Goal: Task Accomplishment & Management: Complete application form

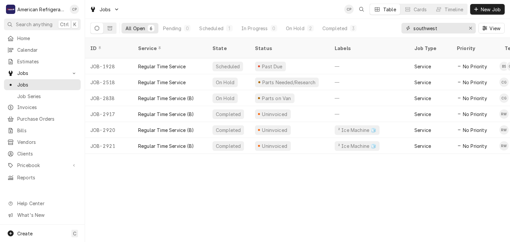
click at [429, 28] on input "southwest" at bounding box center [438, 28] width 50 height 11
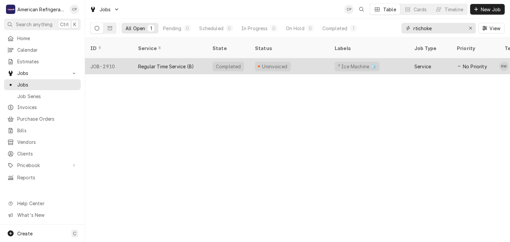
type input "rtichoke"
click at [148, 61] on div "Regular Time Service (B)" at bounding box center [170, 66] width 74 height 16
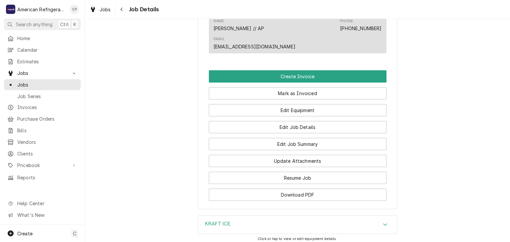
scroll to position [453, 0]
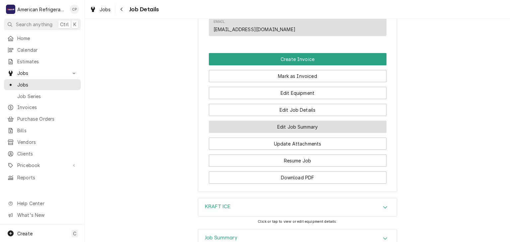
click at [274, 121] on button "Edit Job Summary" at bounding box center [298, 127] width 178 height 12
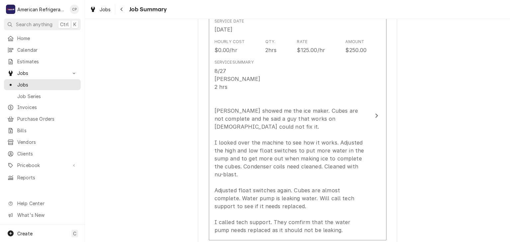
scroll to position [197, 0]
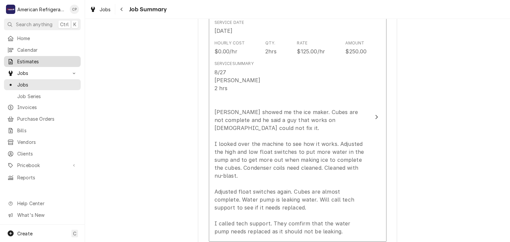
click at [71, 61] on span "Estimates" at bounding box center [47, 61] width 60 height 7
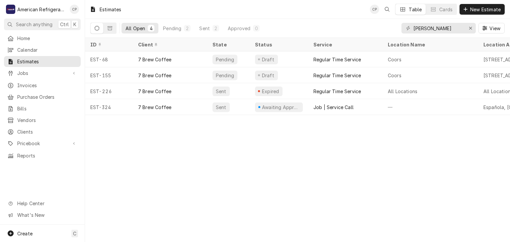
type input "sandia"
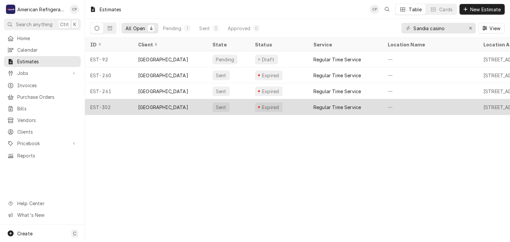
type input "Sandia casino"
click at [173, 105] on div "Sandia Resort & Casino" at bounding box center [163, 107] width 50 height 7
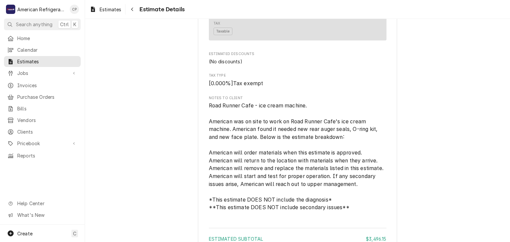
scroll to position [1055, 0]
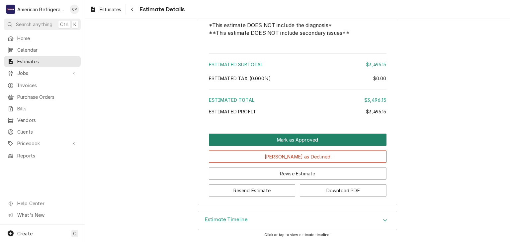
click at [242, 135] on button "Mark as Approved" at bounding box center [298, 140] width 178 height 12
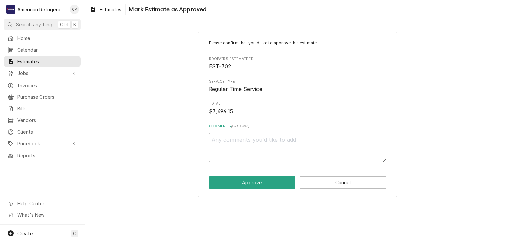
click at [245, 145] on textarea "Comments ( optional )" at bounding box center [298, 148] width 178 height 30
type textarea "x"
type textarea "a"
type textarea "x"
type textarea "ap"
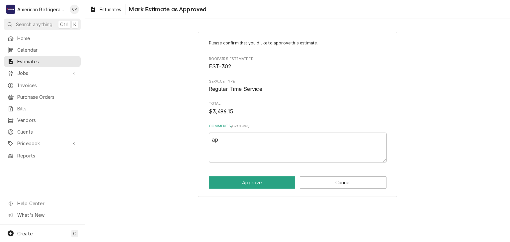
type textarea "x"
type textarea "app"
type textarea "x"
type textarea "appr"
type textarea "x"
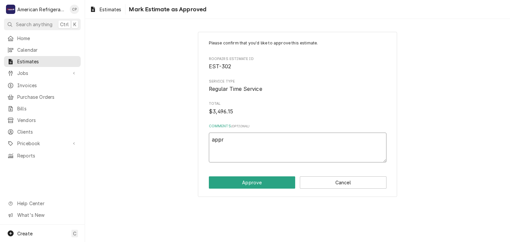
type textarea "appro"
type textarea "x"
type textarea "approv"
type textarea "x"
type textarea "approve"
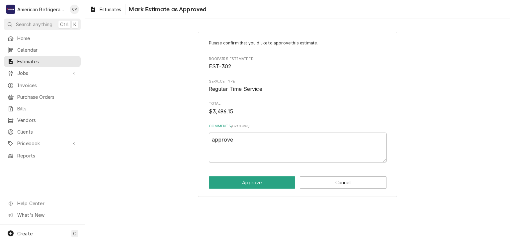
type textarea "x"
type textarea "approved"
type textarea "x"
type textarea "approved"
click at [209, 177] on button "Approve" at bounding box center [252, 183] width 87 height 12
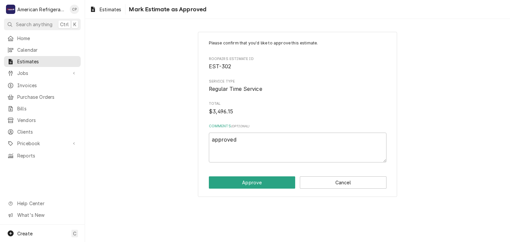
type textarea "x"
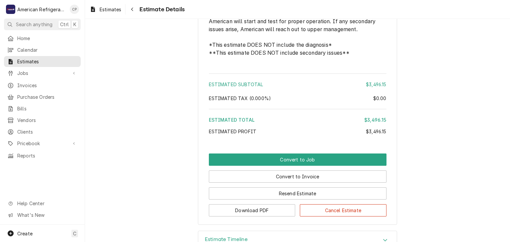
scroll to position [1077, 0]
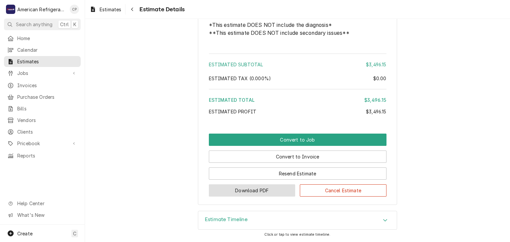
click at [246, 192] on button "Download PDF" at bounding box center [252, 191] width 87 height 12
click at [56, 60] on span "Estimates" at bounding box center [47, 61] width 60 height 7
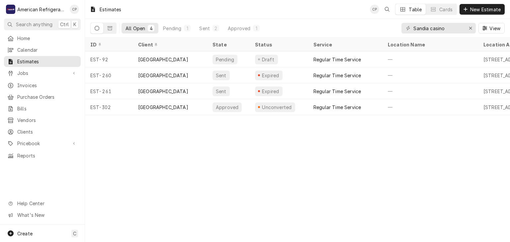
click at [83, 86] on div "Home Calendar Estimates Jobs Jobs Job Series Invoices Purchase Orders Bills Ven…" at bounding box center [42, 97] width 85 height 129
click at [59, 74] on div "Jobs" at bounding box center [42, 73] width 74 height 8
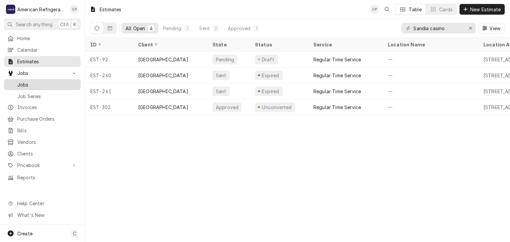
click at [58, 81] on span "Jobs" at bounding box center [47, 84] width 60 height 7
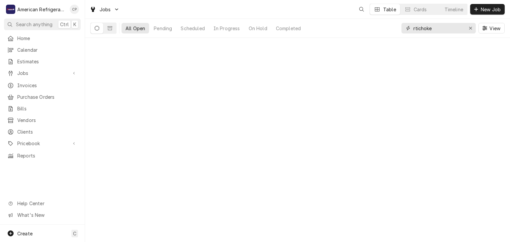
click at [436, 31] on input "rtichoke" at bounding box center [438, 28] width 50 height 11
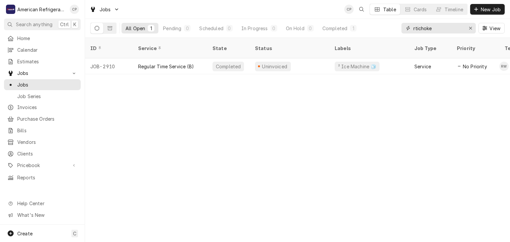
type input "a"
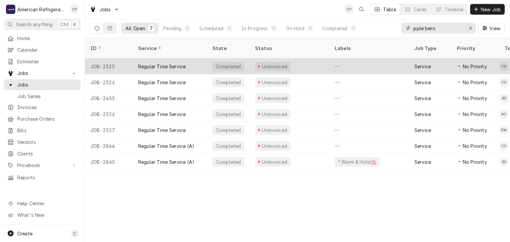
type input "pple bern"
click at [186, 59] on div "Regular Time Service" at bounding box center [170, 66] width 74 height 16
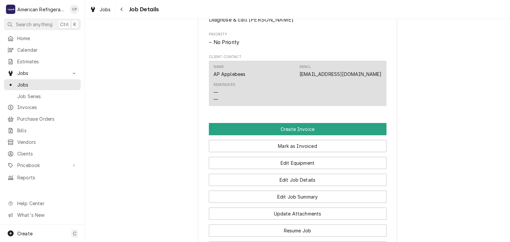
scroll to position [484, 0]
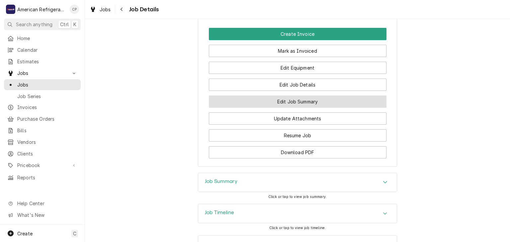
click at [294, 108] on button "Edit Job Summary" at bounding box center [298, 102] width 178 height 12
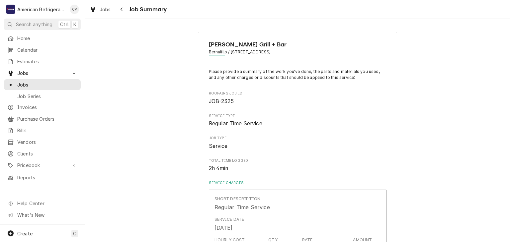
type textarea "x"
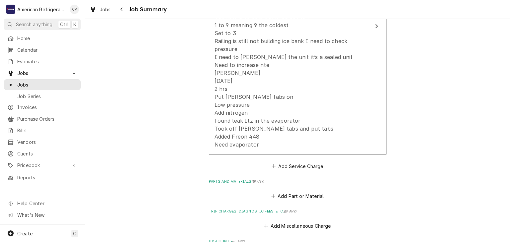
scroll to position [292, 0]
click at [38, 83] on span "Jobs" at bounding box center [47, 84] width 60 height 7
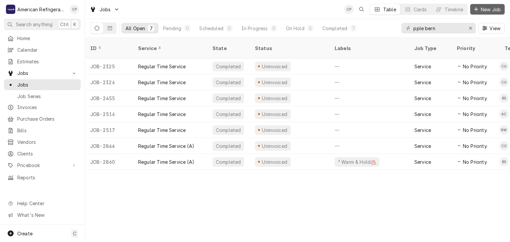
click at [481, 8] on span "New Job" at bounding box center [491, 9] width 23 height 7
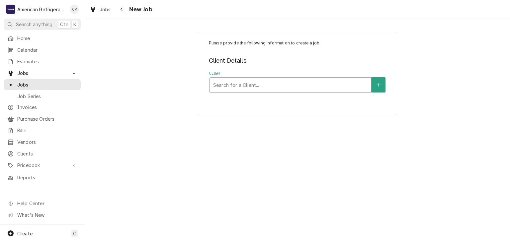
click at [241, 82] on div "Client" at bounding box center [290, 85] width 155 height 12
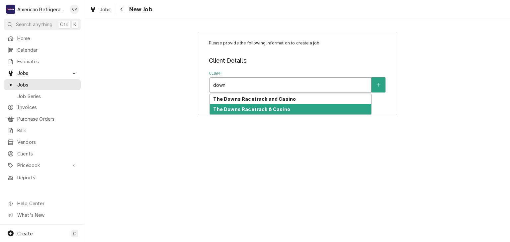
type input "down"
click at [121, 102] on div "Please provide the following information to create a job: Client Details Client…" at bounding box center [297, 73] width 425 height 95
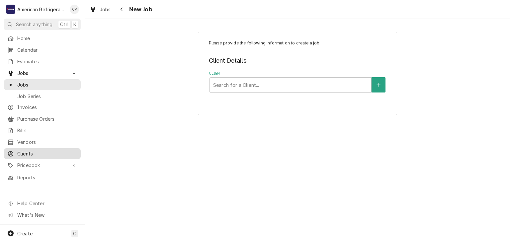
click at [49, 150] on span "Clients" at bounding box center [47, 153] width 60 height 7
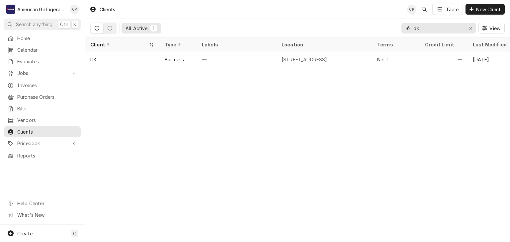
click at [436, 28] on input "dk" at bounding box center [438, 28] width 50 height 11
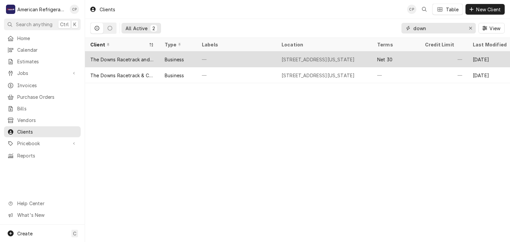
type input "down"
click at [179, 57] on div "Business" at bounding box center [174, 59] width 19 height 7
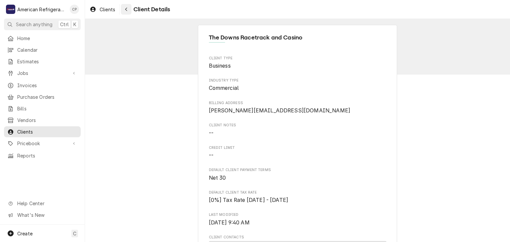
click at [127, 7] on icon "Navigate back" at bounding box center [126, 9] width 3 height 5
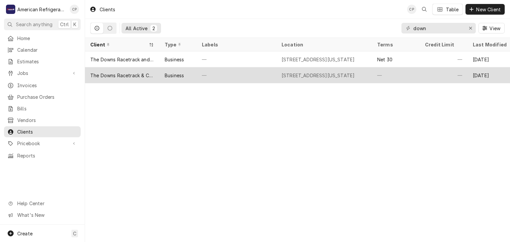
click at [160, 74] on div "Business" at bounding box center [177, 75] width 37 height 16
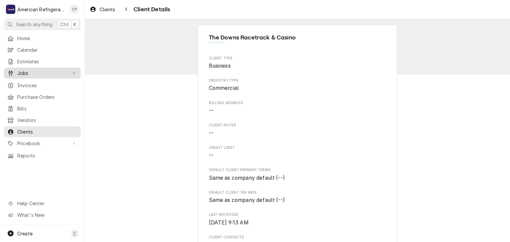
click at [56, 71] on span "Jobs" at bounding box center [42, 73] width 50 height 7
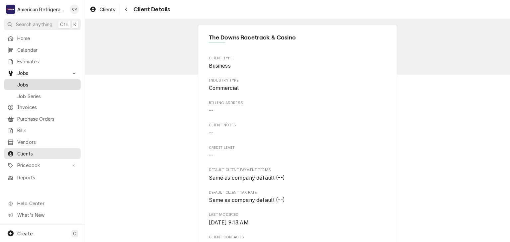
click at [55, 84] on span "Jobs" at bounding box center [47, 84] width 60 height 7
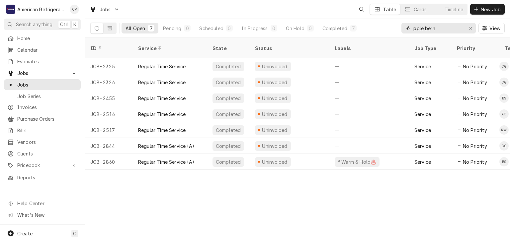
click at [449, 28] on input "pple bern" at bounding box center [438, 28] width 50 height 11
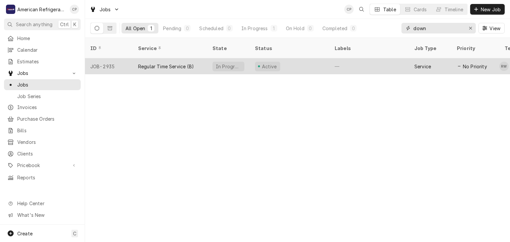
type input "down"
click at [186, 63] on div "Regular Time Service (B)" at bounding box center [166, 66] width 56 height 7
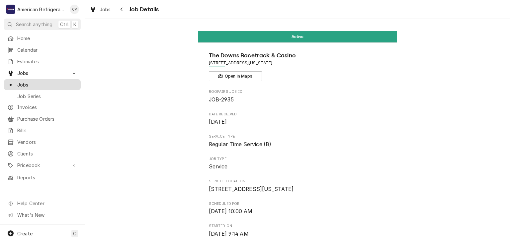
click at [69, 83] on span "Jobs" at bounding box center [47, 84] width 60 height 7
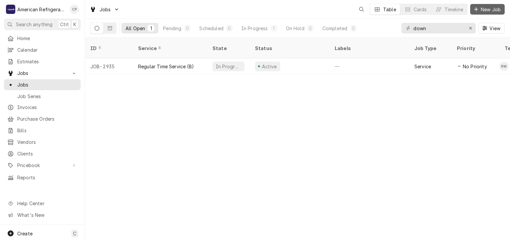
click at [486, 11] on span "New Job" at bounding box center [491, 9] width 23 height 7
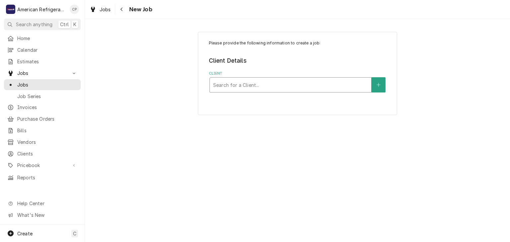
click at [250, 85] on div "Client" at bounding box center [290, 85] width 155 height 12
type input "down"
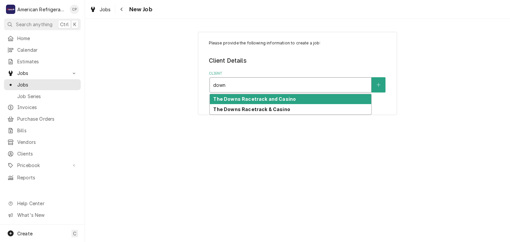
click at [256, 100] on strong "The Downs Racetrack and Casino" at bounding box center [254, 99] width 83 height 6
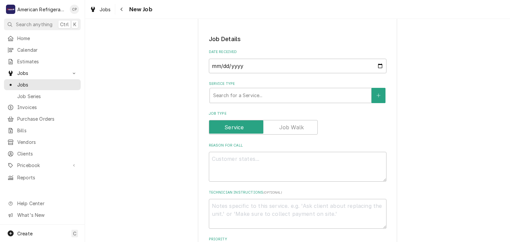
scroll to position [126, 0]
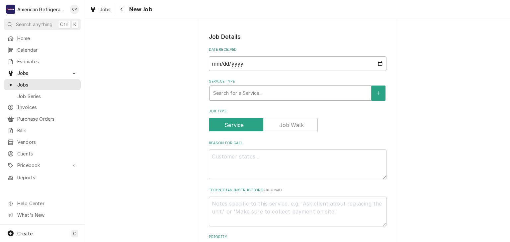
click at [247, 95] on div "Service Type" at bounding box center [290, 93] width 155 height 12
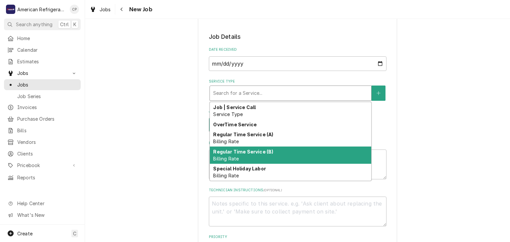
click at [235, 161] on div "Regular Time Service (B) Billing Rate" at bounding box center [290, 155] width 161 height 17
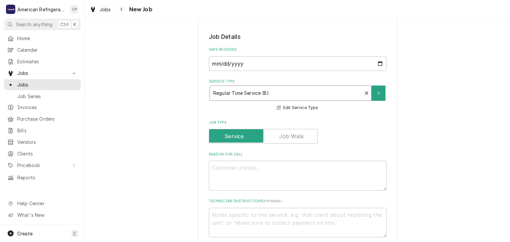
type textarea "x"
click at [232, 176] on textarea "Reason For Call" at bounding box center [298, 176] width 178 height 30
type textarea "R"
type textarea "x"
type textarea "Ri"
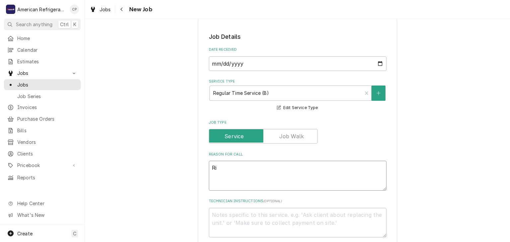
type textarea "x"
type textarea "Righ"
type textarea "x"
type textarea "Right"
type textarea "x"
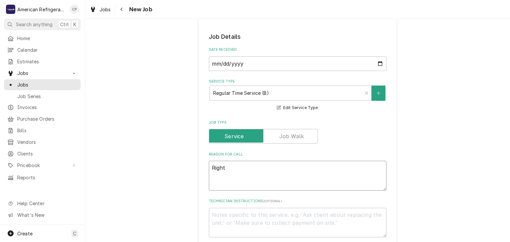
type textarea "Right"
type textarea "x"
type textarea "Right re"
type textarea "x"
type textarea "Right ref"
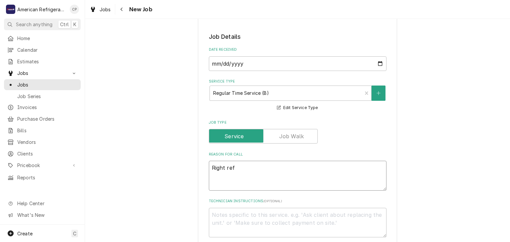
type textarea "x"
type textarea "Right refri"
type textarea "x"
type textarea "Right refrig"
type textarea "x"
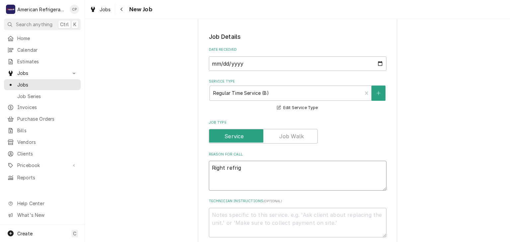
type textarea "Right refrige"
type textarea "x"
type textarea "Right refriger"
type textarea "x"
type textarea "Right refrigera"
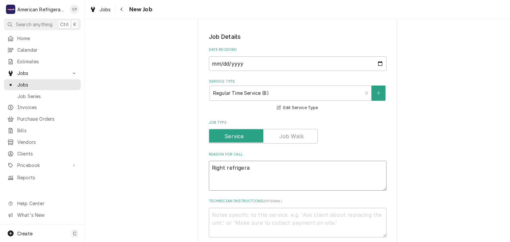
type textarea "x"
type textarea "Right refrigerat"
type textarea "x"
type textarea "Right refrigerate"
type textarea "x"
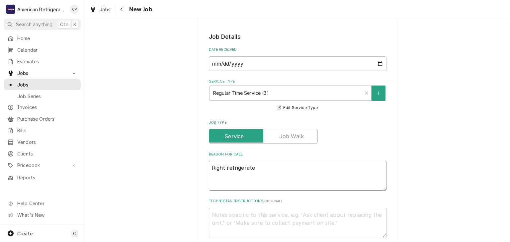
type textarea "Right refrigerated"
type textarea "x"
type textarea "Right refrigerated"
type textarea "x"
type textarea "Right refrigerated d"
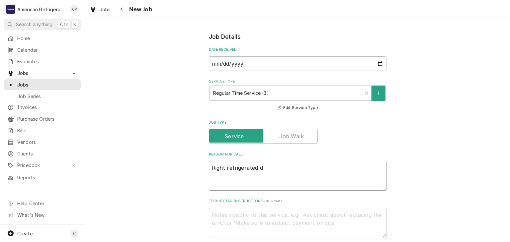
type textarea "x"
type textarea "Right refrigerated dr"
type textarea "x"
type textarea "Right refrigerated dra"
type textarea "x"
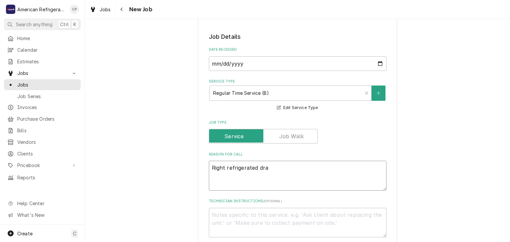
type textarea "Right refrigerated draw"
type textarea "x"
type textarea "Right refrigerated drawe"
type textarea "x"
type textarea "Right refrigerated drawer"
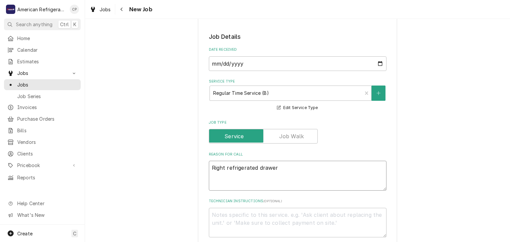
type textarea "x"
type textarea "Right refrigerated drawer"
type textarea "x"
type textarea "Right refrigerated drawer u"
type textarea "x"
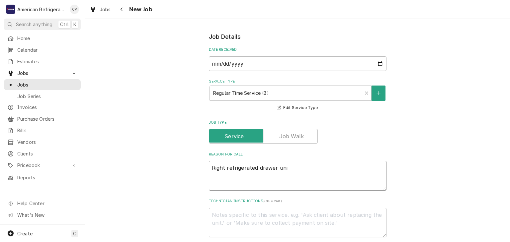
type textarea "Right refrigerated drawer unit"
type textarea "x"
type textarea "Right refrigerated drawer unit"
type textarea "x"
type textarea "Right refrigerated drawer unit i"
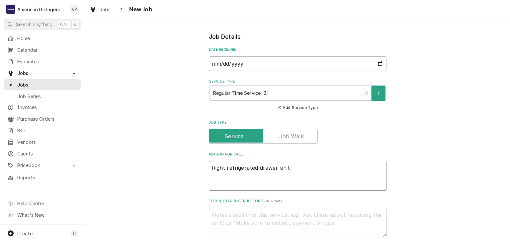
type textarea "x"
type textarea "Right refrigerated drawer unit is"
type textarea "x"
type textarea "Right refrigerated drawer unit is n"
type textarea "x"
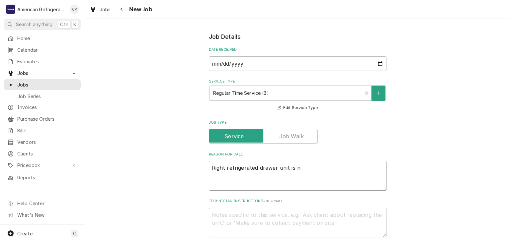
type textarea "Right refrigerated drawer unit is no"
type textarea "x"
type textarea "Right refrigerated drawer unit is not"
type textarea "x"
type textarea "Right refrigerated drawer unit is not"
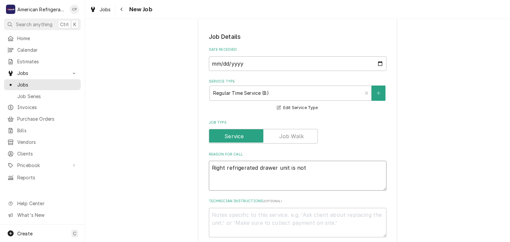
type textarea "x"
type textarea "Right refrigerated drawer unit is not w"
type textarea "x"
type textarea "Right refrigerated drawer unit is not"
type textarea "x"
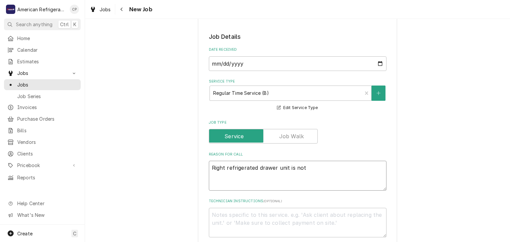
type textarea "Right refrigerated drawer unit is not c"
type textarea "x"
type textarea "Right refrigerated drawer unit is not coo"
type textarea "x"
type textarea "Right refrigerated drawer unit is not cool"
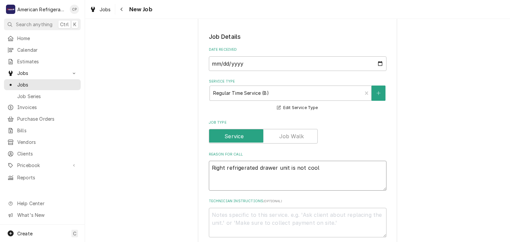
type textarea "x"
type textarea "Right refrigerated drawer unit is not cooli"
type textarea "x"
type textarea "Right refrigerated drawer unit is not cooling"
type textarea "x"
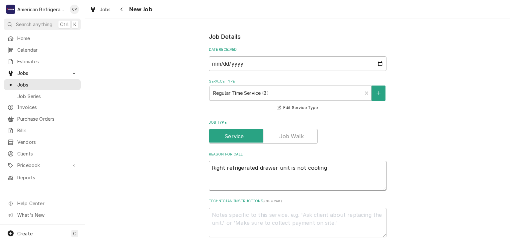
type textarea "Right refrigerated drawer unit is not cooling"
type textarea "x"
type textarea "Di"
type textarea "x"
type textarea "Dia"
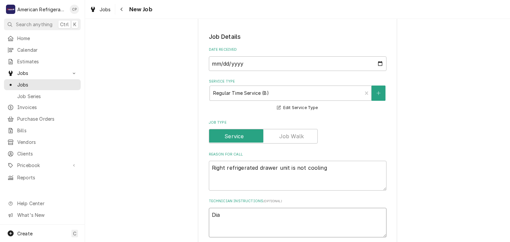
type textarea "x"
type textarea "Diagn"
type textarea "x"
type textarea "Diagnos"
type textarea "x"
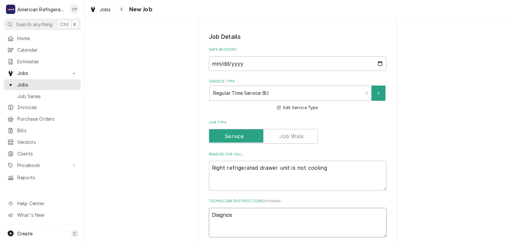
type textarea "Diagnose"
type textarea "x"
type textarea "Diagnose &"
type textarea "x"
type textarea "Diagnose & c"
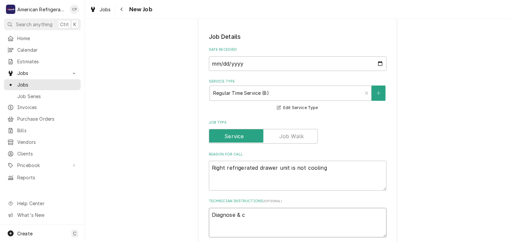
type textarea "x"
type textarea "Diagnose & ca"
type textarea "x"
type textarea "Diagnose & cal"
type textarea "x"
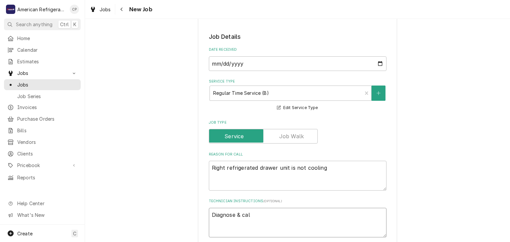
type textarea "Diagnose & call"
type textarea "x"
type textarea "Diagnose & call G"
type textarea "x"
type textarea "Diagnose & call Gl"
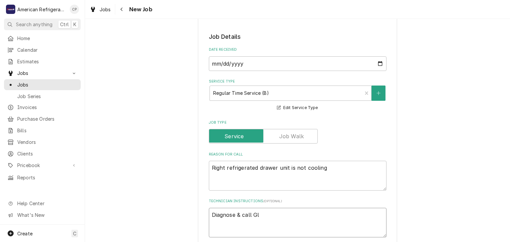
type textarea "x"
type textarea "Diagnose & call Gle"
type textarea "x"
type textarea "Diagnose & call Gle"
type textarea "x"
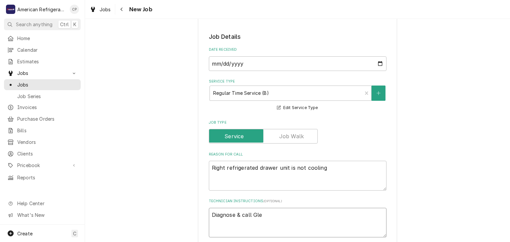
type textarea "Diagnose & call Gl"
type textarea "x"
type textarea "Diagnose & call G"
type textarea "x"
type textarea "Diagnose & call"
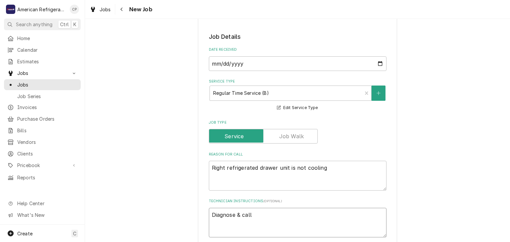
type textarea "x"
type textarea "Diagnose & call Co"
type textarea "x"
type textarea "Diagnose & call Cor"
type textarea "x"
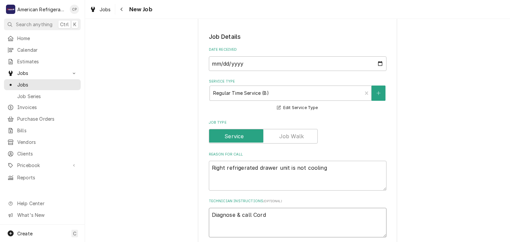
type textarea "Diagnose & call Corde"
type textarea "x"
type textarea "Diagnose & call Cordel"
type textarea "x"
type textarea "Diagnose & call Cordel"
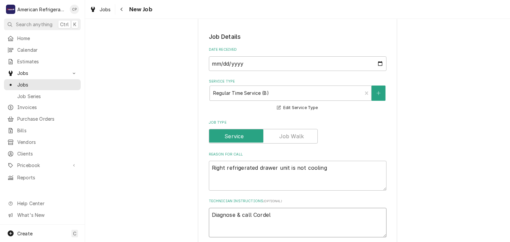
type textarea "x"
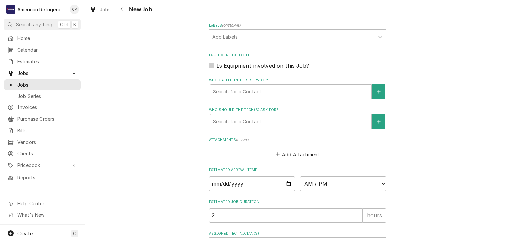
scroll to position [446, 0]
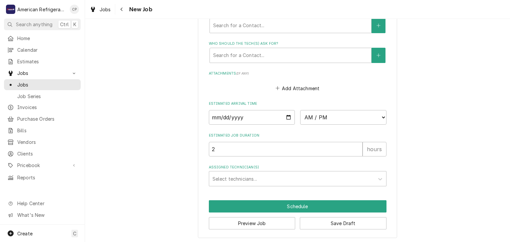
type textarea "Diagnose & call Cordel"
click at [287, 116] on input "Date" at bounding box center [252, 117] width 86 height 15
type textarea "x"
type input "2025-08-29"
type textarea "x"
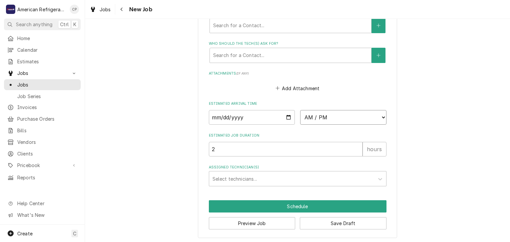
click at [348, 116] on select "AM / PM 6:00 AM 6:15 AM 6:30 AM 6:45 AM 7:00 AM 7:15 AM 7:30 AM 7:45 AM 8:00 AM…" at bounding box center [343, 117] width 86 height 15
select select "12:00:00"
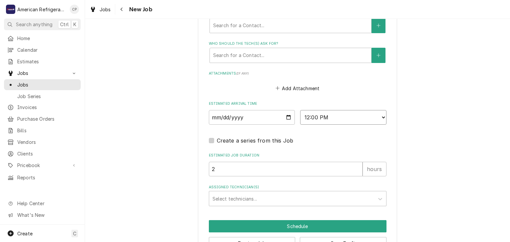
scroll to position [466, 0]
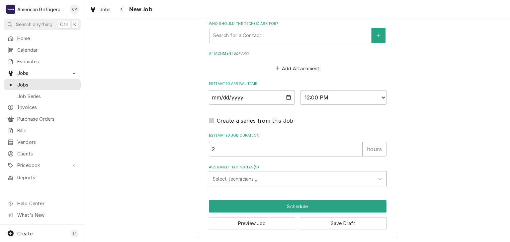
click at [283, 173] on div "Assigned Technician(s)" at bounding box center [292, 179] width 158 height 12
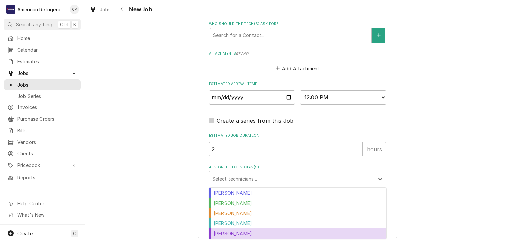
click at [253, 235] on div "Richard Wirick" at bounding box center [297, 234] width 177 height 10
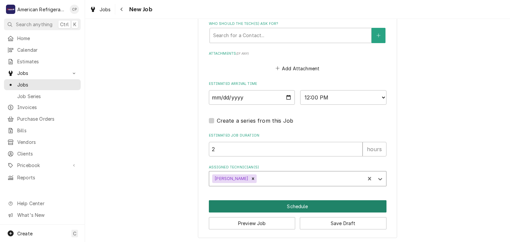
click at [241, 201] on button "Schedule" at bounding box center [298, 207] width 178 height 12
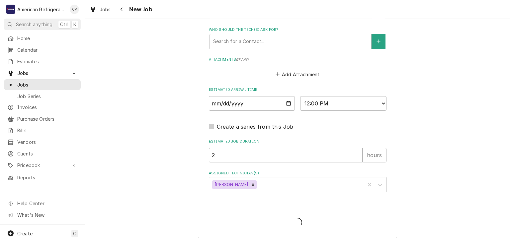
type textarea "x"
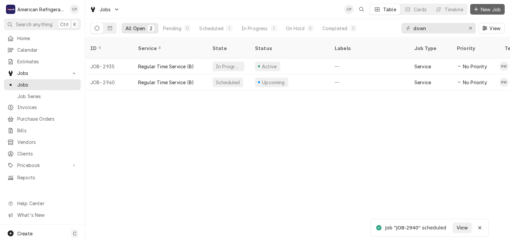
click at [493, 6] on span "New Job" at bounding box center [491, 9] width 23 height 7
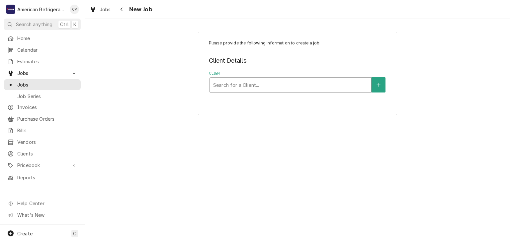
click at [239, 87] on div "Client" at bounding box center [290, 85] width 155 height 12
type input "down"
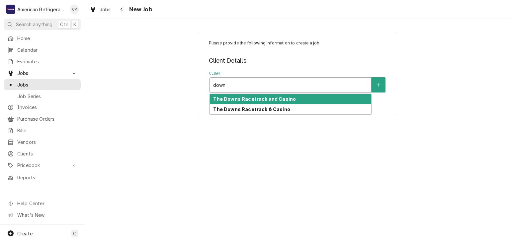
click at [248, 100] on strong "The Downs Racetrack and Casino" at bounding box center [254, 99] width 83 height 6
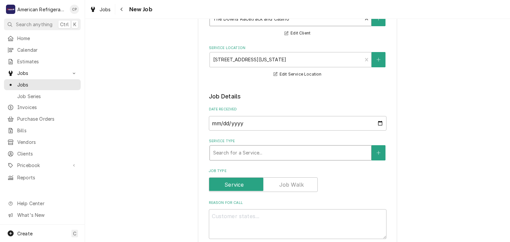
click at [251, 151] on div "Service Type" at bounding box center [290, 153] width 155 height 12
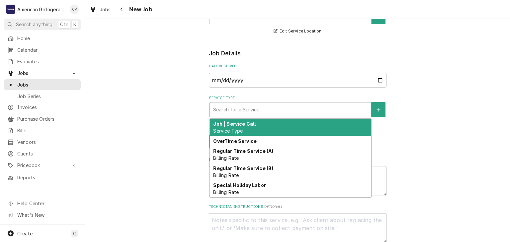
scroll to position [110, 0]
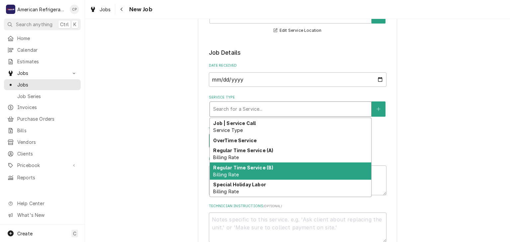
click at [252, 163] on div "Regular Time Service (B) Billing Rate" at bounding box center [290, 171] width 161 height 17
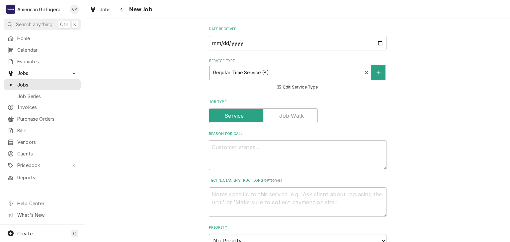
type textarea "x"
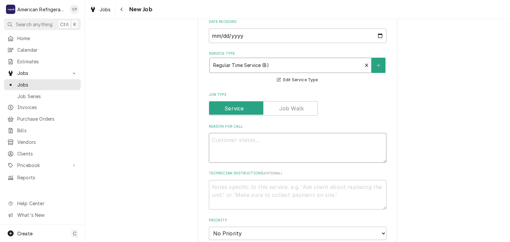
click at [222, 146] on textarea "Reason For Call" at bounding box center [298, 148] width 178 height 30
type textarea "L"
type textarea "x"
type textarea "Le"
type textarea "x"
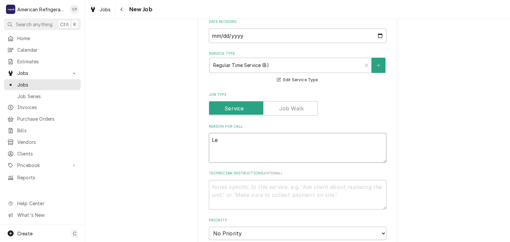
type textarea "Lef"
type textarea "x"
type textarea "Left"
type textarea "x"
type textarea "Left D"
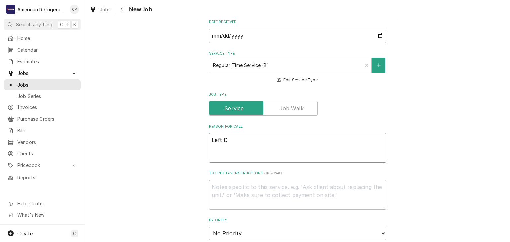
type textarea "x"
type textarea "Left Dr"
type textarea "x"
type textarea "Left Dra"
type textarea "x"
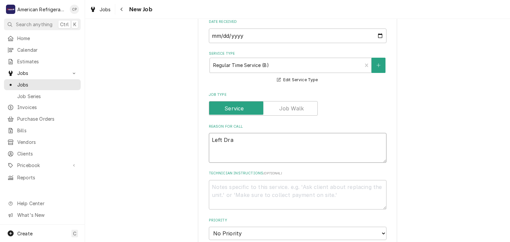
type textarea "Left Draw"
type textarea "x"
type textarea "Left Drawer"
type textarea "x"
type textarea "Left Drawer"
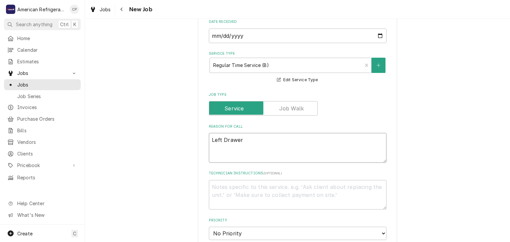
type textarea "x"
type textarea "Left Drawer u"
type textarea "x"
type textarea "Left Drawer un"
type textarea "x"
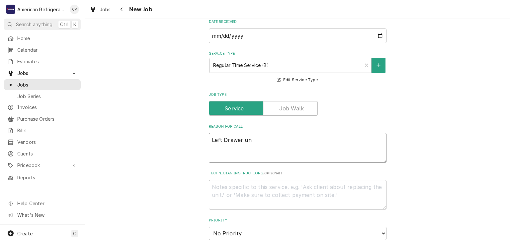
type textarea "Left Drawer uni"
type textarea "x"
type textarea "Left Drawer unit"
type textarea "x"
type textarea "Left Drawer unit n"
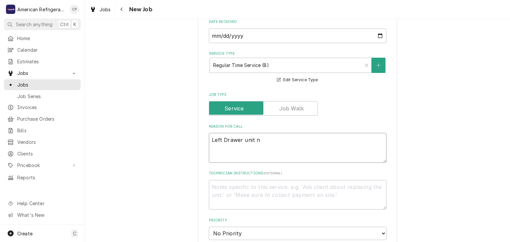
type textarea "x"
type textarea "Left Drawer unit no"
type textarea "x"
type textarea "Left Drawer unit not"
type textarea "x"
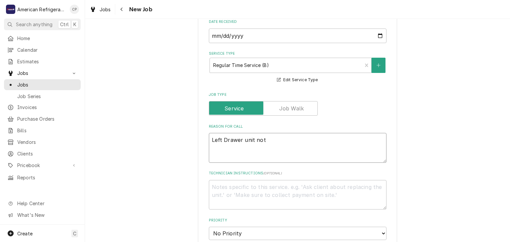
type textarea "Left Drawer unit not"
type textarea "x"
type textarea "Left Drawer unit not co"
type textarea "x"
type textarea "Left Drawer unit not coo"
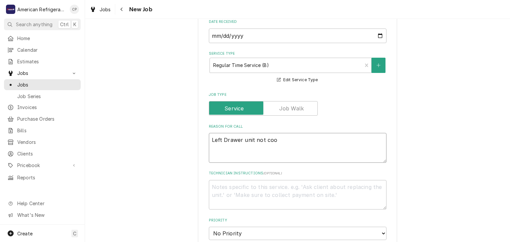
type textarea "x"
type textarea "Left Drawer unit not cool"
type textarea "x"
type textarea "Left Drawer unit not cooling"
type textarea "x"
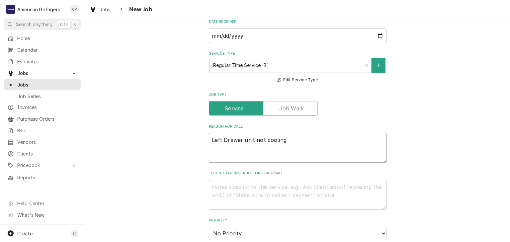
type textarea "Left Drawer unit not cooling"
type textarea "x"
type textarea "Left Drawer unit not cooling"
type textarea "x"
type textarea "D"
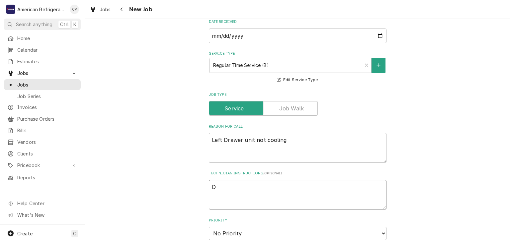
type textarea "x"
type textarea "Di"
type textarea "x"
type textarea "Diag"
type textarea "x"
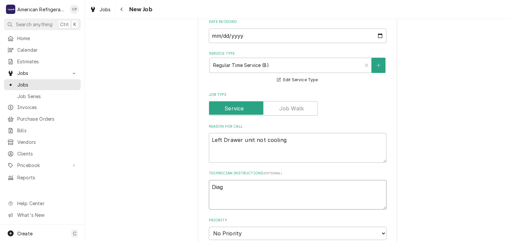
type textarea "Diagn"
type textarea "x"
type textarea "Diagno"
type textarea "x"
type textarea "Diagnose"
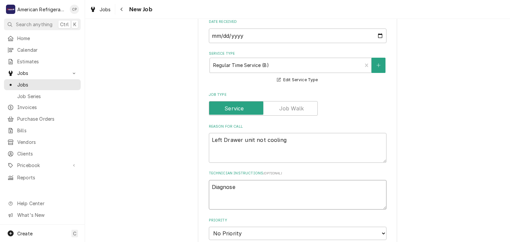
type textarea "x"
type textarea "Diagnose"
type textarea "x"
type textarea "Diagnose &"
type textarea "x"
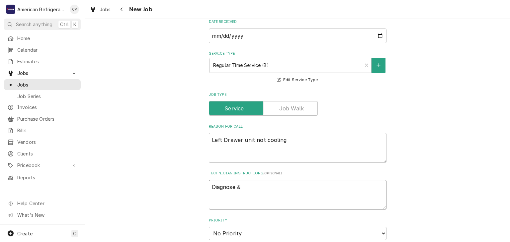
type textarea "Diagnose & c"
type textarea "x"
type textarea "Diagnose & cal"
type textarea "x"
type textarea "Diagnose & call"
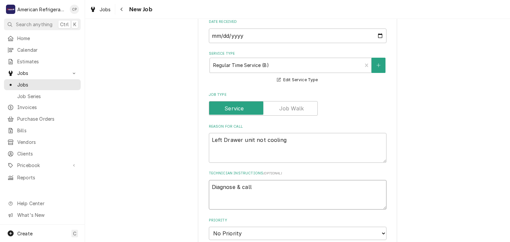
type textarea "x"
type textarea "Diagnose & call"
type textarea "x"
type textarea "Diagnose & call g"
type textarea "x"
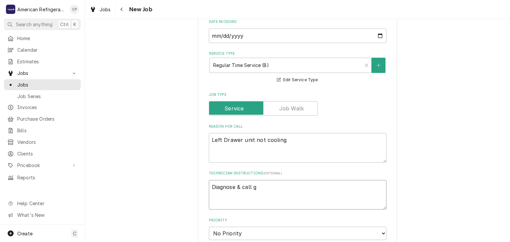
type textarea "Diagnose & call gl"
type textarea "x"
type textarea "Diagnose & call gle"
type textarea "x"
type textarea "Diagnose & call glen"
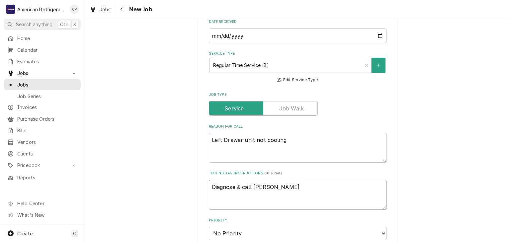
type textarea "x"
type textarea "Diagnose & call"
type textarea "x"
type textarea "Diagnose & call Glenn"
type textarea "x"
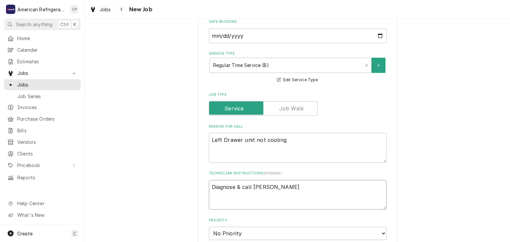
type textarea "Diagnose & call Glen"
type textarea "x"
type textarea "Diagnose & call Gle"
type textarea "x"
type textarea "Diagnose & call Gl"
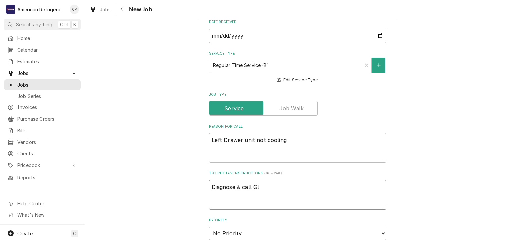
type textarea "x"
type textarea "Diagnose & call G"
type textarea "x"
type textarea "Diagnose & call"
type textarea "x"
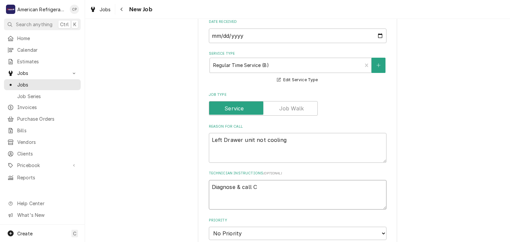
type textarea "Diagnose & call Co"
type textarea "x"
type textarea "Diagnose & call Cor"
type textarea "x"
type textarea "Diagnose & call Cord"
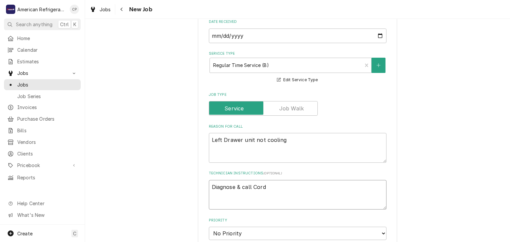
type textarea "x"
type textarea "Diagnose & call Cordel"
type textarea "x"
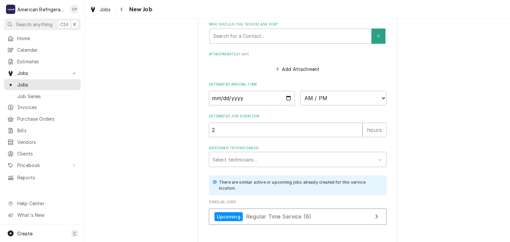
scroll to position [471, 0]
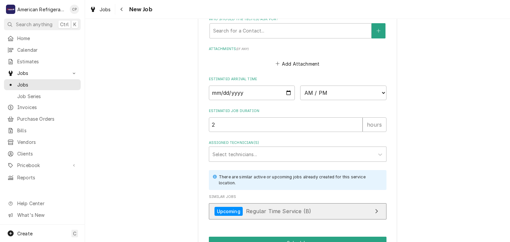
type textarea "Diagnose & call Cordel"
click at [295, 216] on link "Upcoming Regular Time Service (B)" at bounding box center [298, 212] width 178 height 16
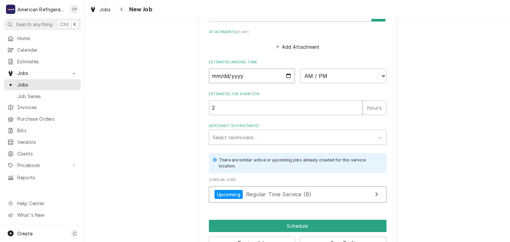
click at [289, 73] on input "Date" at bounding box center [252, 76] width 86 height 15
type textarea "x"
type input "2025-08-29"
type textarea "x"
click at [316, 77] on select "AM / PM 6:00 AM 6:15 AM 6:30 AM 6:45 AM 7:00 AM 7:15 AM 7:30 AM 7:45 AM 8:00 AM…" at bounding box center [343, 76] width 86 height 15
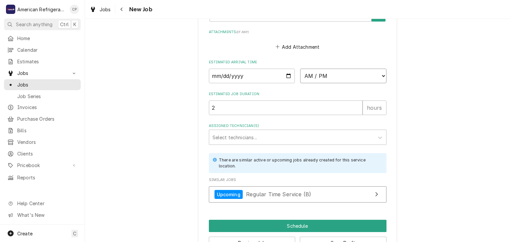
select select "12:00:00"
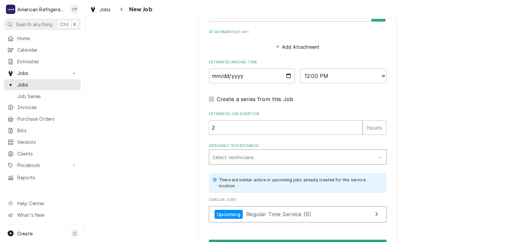
click at [304, 154] on div "Assigned Technician(s)" at bounding box center [292, 157] width 158 height 12
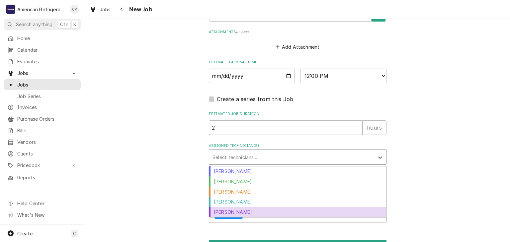
click at [281, 208] on div "Richard Wirick" at bounding box center [297, 212] width 177 height 10
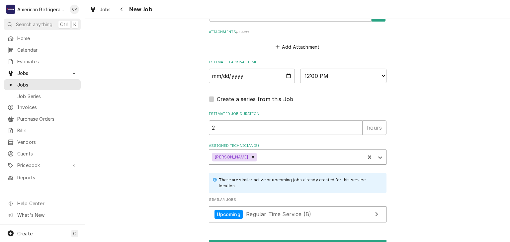
scroll to position [527, 0]
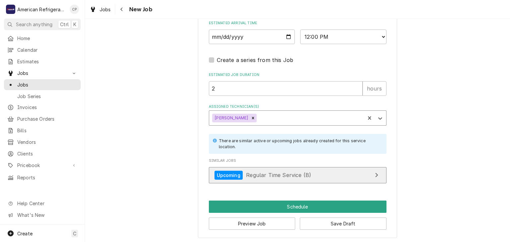
click at [295, 172] on span "Regular Time Service (B)" at bounding box center [278, 175] width 65 height 7
type textarea "x"
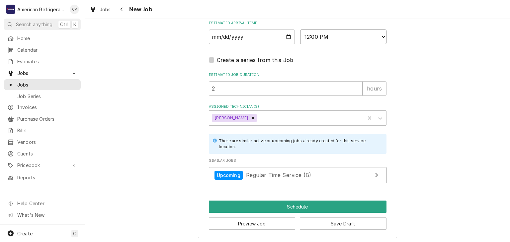
click at [324, 39] on select "AM / PM 6:00 AM 6:15 AM 6:30 AM 6:45 AM 7:00 AM 7:15 AM 7:30 AM 7:45 AM 8:00 AM…" at bounding box center [343, 37] width 86 height 15
select select "14:30:00"
click at [300, 30] on select "AM / PM 6:00 AM 6:15 AM 6:30 AM 6:45 AM 7:00 AM 7:15 AM 7:30 AM 7:45 AM 8:00 AM…" at bounding box center [343, 37] width 86 height 15
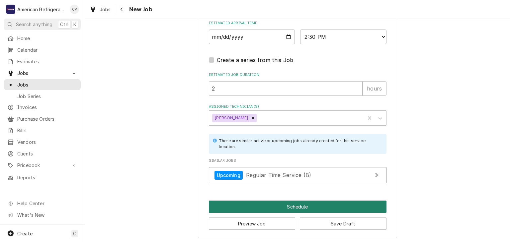
click at [276, 203] on button "Schedule" at bounding box center [298, 207] width 178 height 12
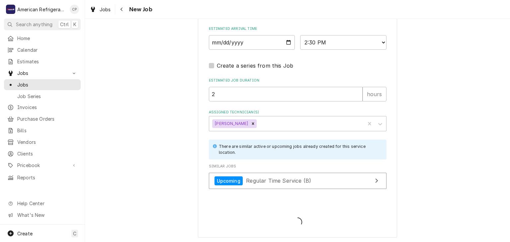
type textarea "x"
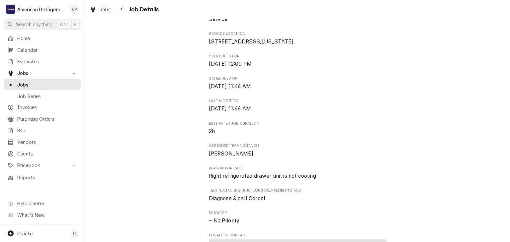
scroll to position [151, 0]
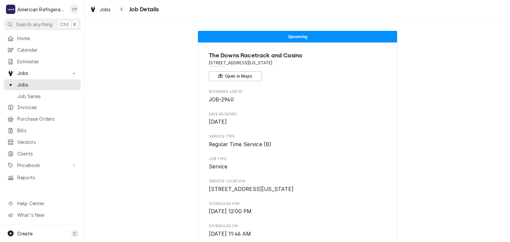
scroll to position [371, 0]
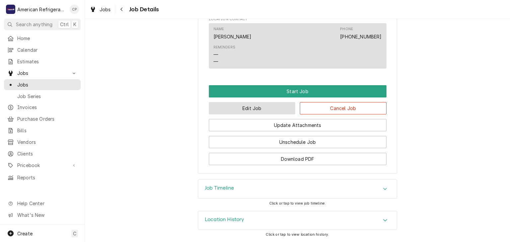
click at [268, 104] on button "Edit Job" at bounding box center [252, 108] width 87 height 12
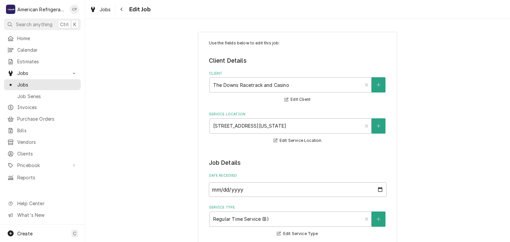
type textarea "x"
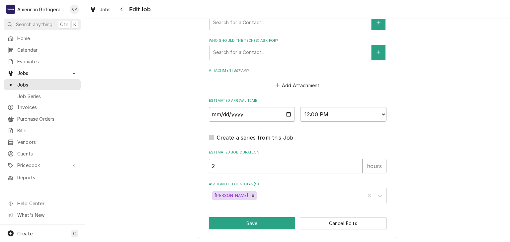
scroll to position [449, 0]
click at [336, 116] on select "AM / PM 6:00 AM 6:15 AM 6:30 AM 6:45 AM 7:00 AM 7:15 AM 7:30 AM 7:45 AM 8:00 AM…" at bounding box center [343, 115] width 86 height 15
select select "14:30:00"
click at [300, 108] on select "AM / PM 6:00 AM 6:15 AM 6:30 AM 6:45 AM 7:00 AM 7:15 AM 7:30 AM 7:45 AM 8:00 AM…" at bounding box center [343, 115] width 86 height 15
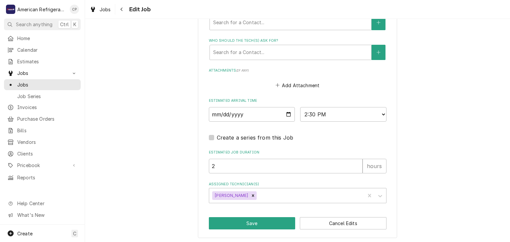
click at [258, 218] on button "Save" at bounding box center [252, 224] width 87 height 12
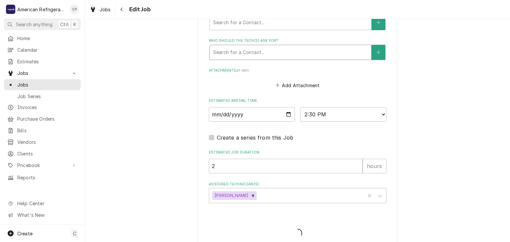
type textarea "x"
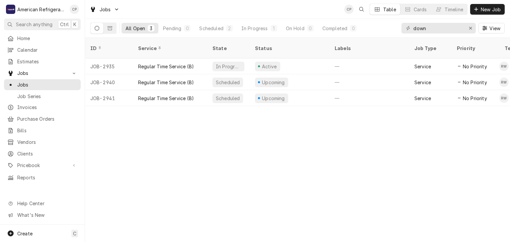
click at [158, 133] on div "ID Service State Status Labels Job Type Priority Techs Date Received Client Loc…" at bounding box center [297, 140] width 425 height 205
click at [434, 31] on input "down" at bounding box center [438, 28] width 50 height 11
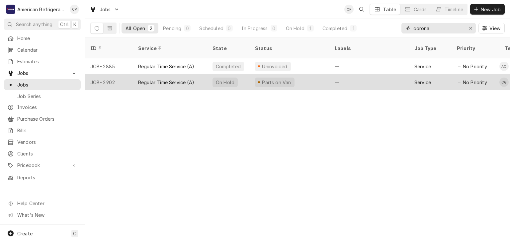
type input "corona"
click at [190, 79] on div "Regular Time Service (A)" at bounding box center [166, 82] width 56 height 7
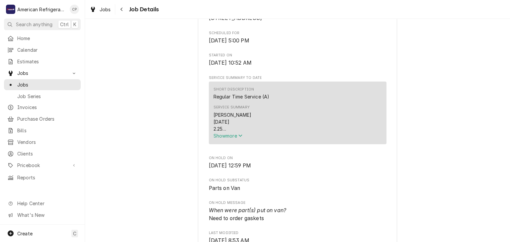
scroll to position [193, 0]
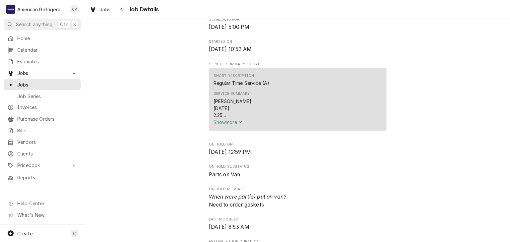
click at [233, 125] on span "Show more" at bounding box center [228, 123] width 29 height 6
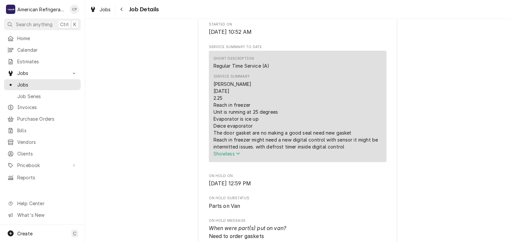
scroll to position [211, 0]
